Goal: Task Accomplishment & Management: Manage account settings

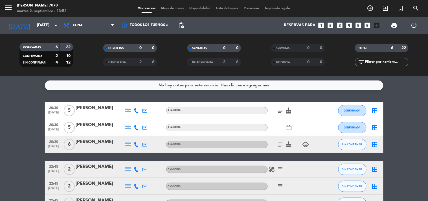
scroll to position [39, 0]
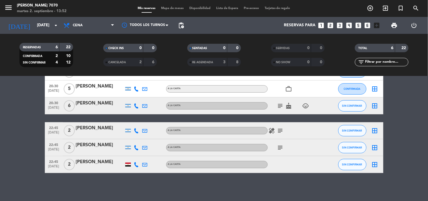
click at [137, 148] on icon at bounding box center [136, 147] width 5 height 5
click at [133, 139] on span "Copiar" at bounding box center [132, 138] width 12 height 6
click at [99, 148] on div "[PERSON_NAME]" at bounding box center [100, 144] width 48 height 7
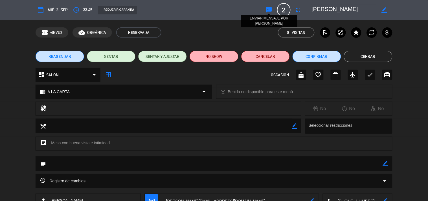
click at [270, 7] on icon "sms" at bounding box center [269, 9] width 7 height 7
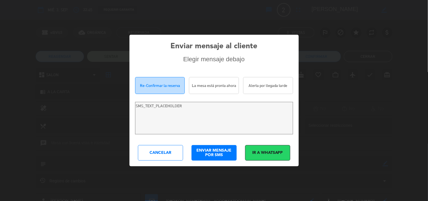
type textarea "[PERSON_NAME]! Estamos escribiendo para re-confirmar su reserva en [PERSON_NAME…"
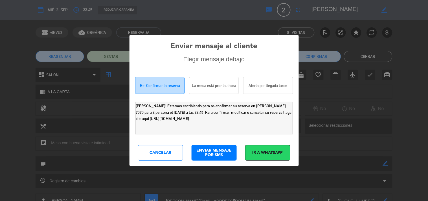
drag, startPoint x: 259, startPoint y: 121, endPoint x: 73, endPoint y: 80, distance: 190.6
click at [73, 80] on div "Enviar mensaje al cliente Elegir mensaje debajo Re-Confirmar la reserva La mesa…" at bounding box center [214, 100] width 428 height 201
click at [173, 154] on div "Cancelar" at bounding box center [160, 153] width 45 height 16
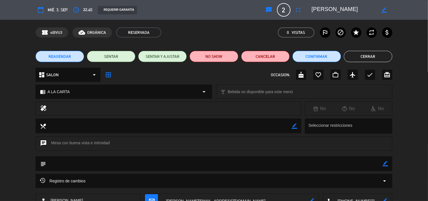
drag, startPoint x: 379, startPoint y: 54, endPoint x: 129, endPoint y: 52, distance: 250.6
click at [379, 55] on button "Cerrar" at bounding box center [368, 56] width 49 height 11
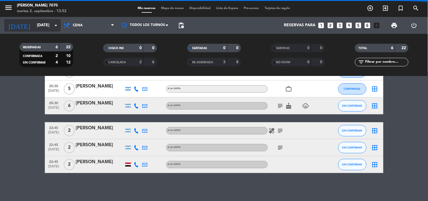
click at [39, 27] on input "[DATE]" at bounding box center [61, 25] width 54 height 10
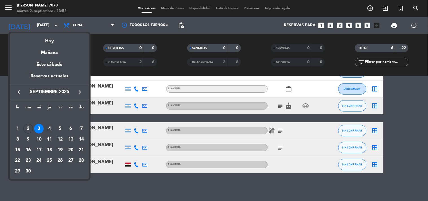
click at [47, 128] on div "4" at bounding box center [50, 129] width 10 height 10
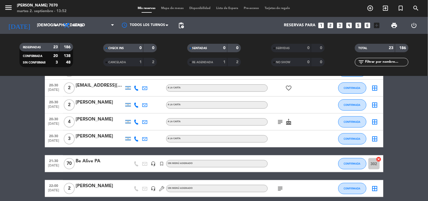
scroll to position [0, 0]
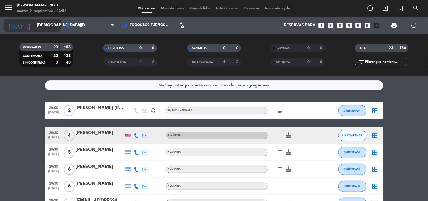
click at [36, 30] on input "[DEMOGRAPHIC_DATA][DATE]" at bounding box center [61, 25] width 54 height 10
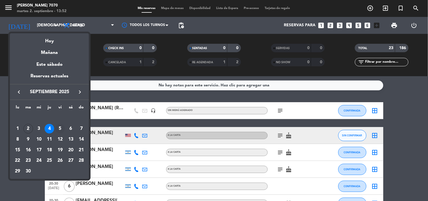
click at [60, 128] on div "5" at bounding box center [60, 129] width 10 height 10
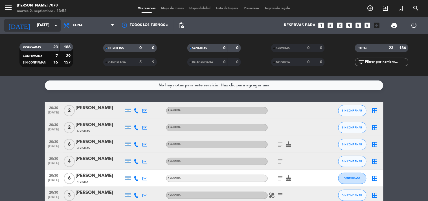
click at [37, 23] on input "[DATE]" at bounding box center [61, 25] width 54 height 10
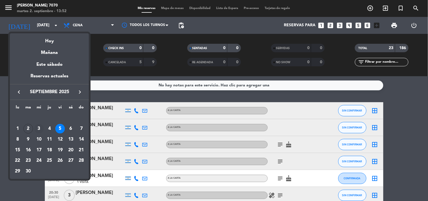
click at [38, 128] on div "3" at bounding box center [39, 129] width 10 height 10
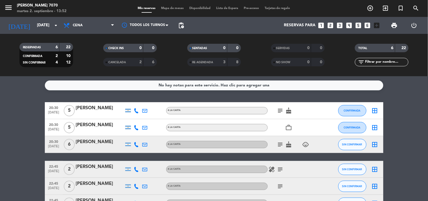
click at [133, 169] on div at bounding box center [136, 169] width 8 height 17
click at [135, 168] on icon at bounding box center [136, 169] width 5 height 5
click at [134, 156] on div "[PHONE_NUMBER]" at bounding box center [139, 154] width 37 height 6
click at [133, 158] on span "Copiar" at bounding box center [132, 160] width 12 height 6
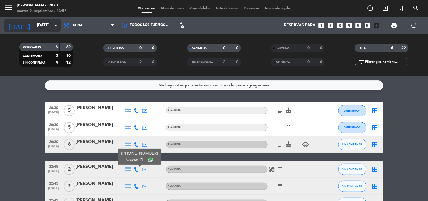
click at [43, 31] on div "[DATE] [DATE] arrow_drop_down" at bounding box center [32, 25] width 56 height 12
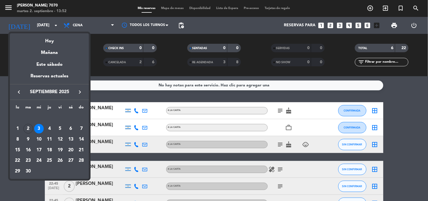
click at [125, 97] on div at bounding box center [214, 100] width 428 height 201
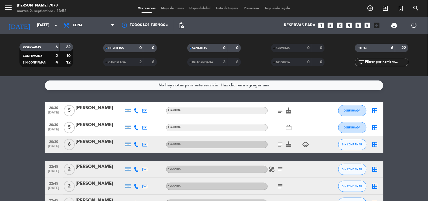
scroll to position [39, 0]
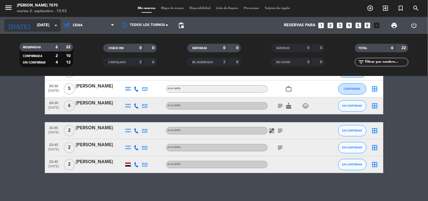
click at [37, 24] on input "[DATE]" at bounding box center [61, 25] width 54 height 10
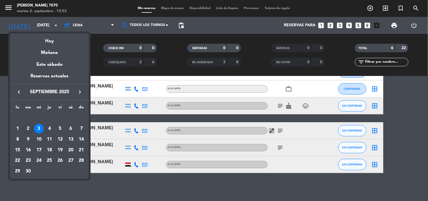
click at [16, 171] on div "29" at bounding box center [18, 172] width 10 height 10
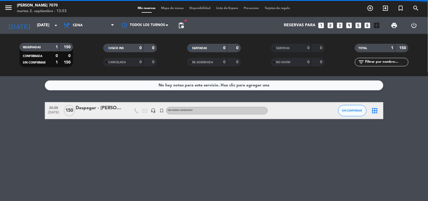
scroll to position [0, 0]
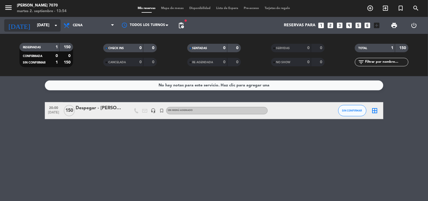
click at [40, 24] on input "[DATE]" at bounding box center [61, 25] width 54 height 10
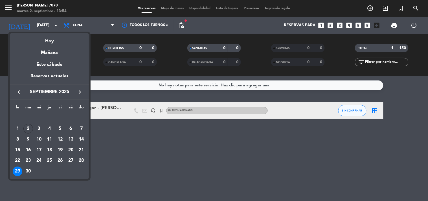
click at [110, 154] on div at bounding box center [214, 100] width 428 height 201
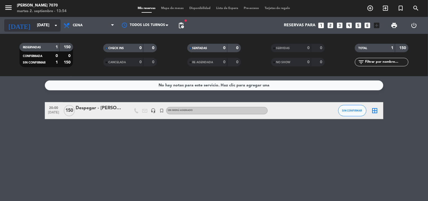
click at [34, 23] on input "[DATE]" at bounding box center [61, 25] width 54 height 10
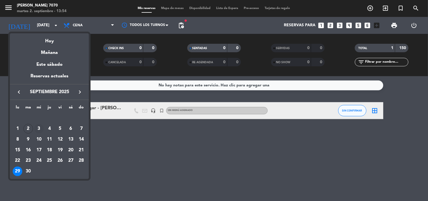
click at [38, 128] on div "3" at bounding box center [39, 129] width 10 height 10
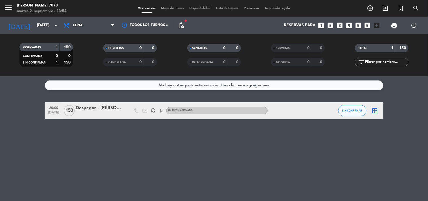
type input "[DATE]"
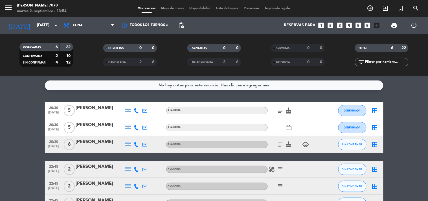
click at [4, 130] on bookings-row "20:30 [DATE] 5 [PERSON_NAME] A LA CARTA subject cake CONFIRMADA border_all 20:3…" at bounding box center [214, 157] width 428 height 110
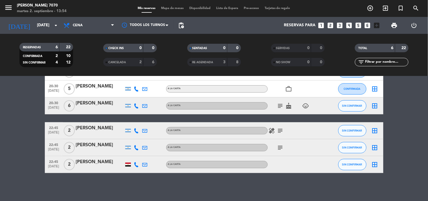
click at [281, 108] on icon "subject" at bounding box center [280, 105] width 7 height 7
click at [280, 108] on icon "subject" at bounding box center [280, 105] width 7 height 7
click at [43, 31] on div "[DATE] [DATE] arrow_drop_down" at bounding box center [32, 25] width 56 height 12
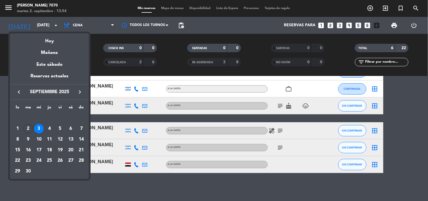
click at [124, 185] on div at bounding box center [214, 100] width 428 height 201
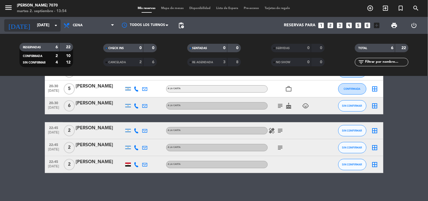
click at [41, 30] on input "[DATE]" at bounding box center [61, 25] width 54 height 10
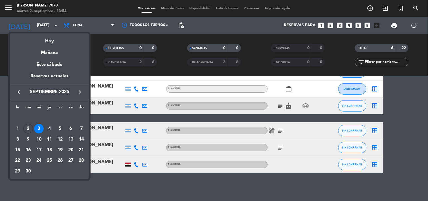
click at [0, 115] on div at bounding box center [214, 100] width 428 height 201
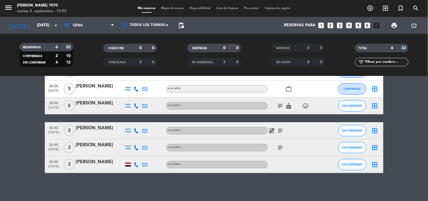
click at [14, 133] on bookings-row "20:30 [DATE] 5 [PERSON_NAME] A LA CARTA subject cake CONFIRMADA border_all 20:3…" at bounding box center [214, 119] width 428 height 110
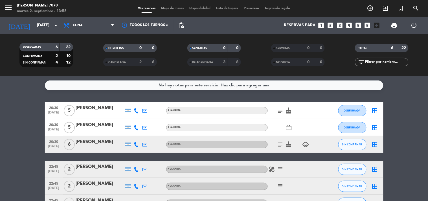
click at [280, 106] on div "subject cake" at bounding box center [293, 110] width 51 height 17
click at [278, 110] on icon "subject" at bounding box center [280, 110] width 7 height 7
click at [21, 91] on div "No hay notas para este servicio. Haz clic para agregar una 20:30 [DATE] 5 [PERS…" at bounding box center [214, 138] width 428 height 125
click at [281, 143] on icon "subject" at bounding box center [280, 144] width 7 height 7
click at [0, 119] on bookings-row "20:30 [DATE] 5 [PERSON_NAME] A LA CARTA subject cake CONFIRMADA border_all 20:3…" at bounding box center [214, 157] width 428 height 110
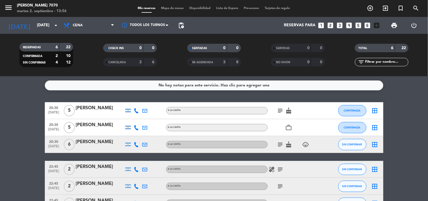
click at [278, 168] on icon "subject" at bounding box center [280, 169] width 7 height 7
click at [3, 112] on bookings-row "20:30 [DATE] 5 [PERSON_NAME] A LA CARTA subject cake CONFIRMADA border_all 20:3…" at bounding box center [214, 157] width 428 height 110
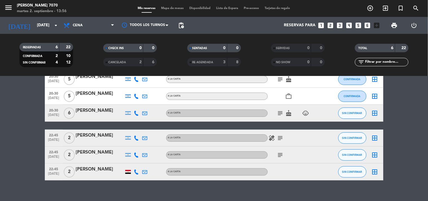
click at [36, 104] on bookings-row "20:30 [DATE] 5 [PERSON_NAME] A LA CARTA subject cake CONFIRMADA border_all 20:3…" at bounding box center [214, 126] width 428 height 110
click at [43, 30] on input "[DATE]" at bounding box center [61, 25] width 54 height 10
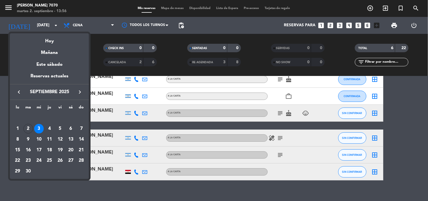
click at [0, 109] on div at bounding box center [214, 100] width 428 height 201
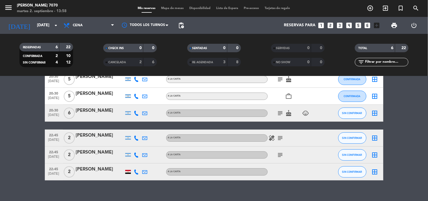
click at [13, 124] on bookings-row "20:30 [DATE] 5 [PERSON_NAME] A LA CARTA subject cake CONFIRMADA border_all 20:3…" at bounding box center [214, 126] width 428 height 110
